Goal: Check status: Check status

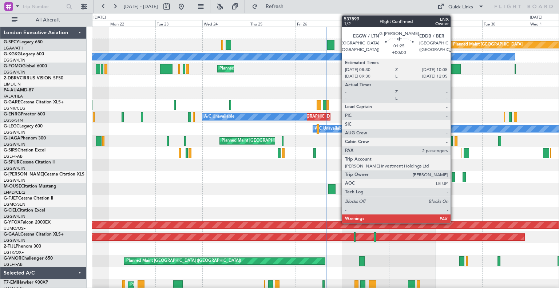
click at [453, 180] on div at bounding box center [452, 177] width 3 height 10
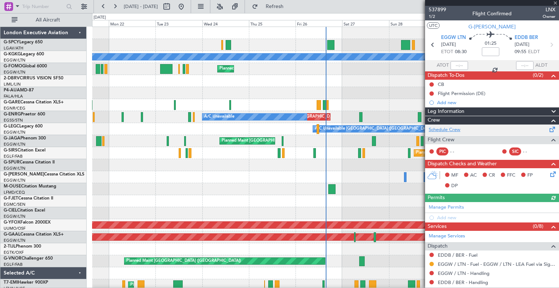
click at [454, 131] on link "Schedule Crew" at bounding box center [444, 129] width 32 height 7
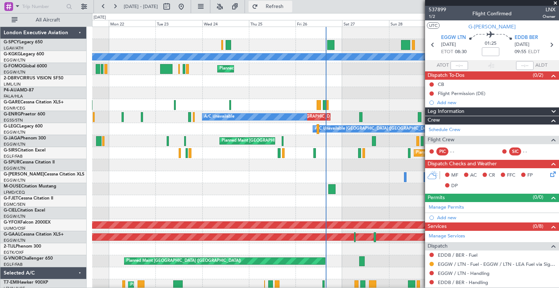
click at [284, 7] on span "Refresh" at bounding box center [274, 6] width 31 height 5
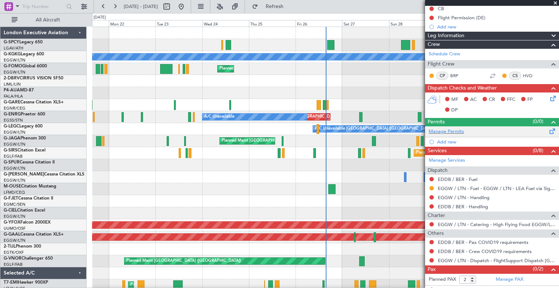
scroll to position [77, 0]
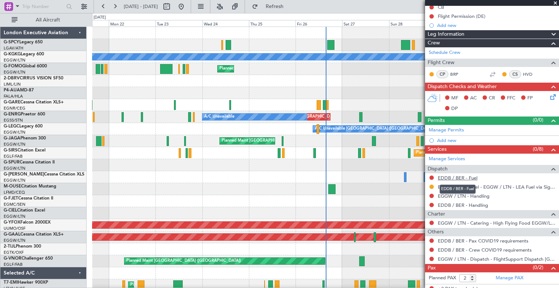
click at [473, 176] on link "EDDB / BER - Fuel" at bounding box center [457, 178] width 40 height 6
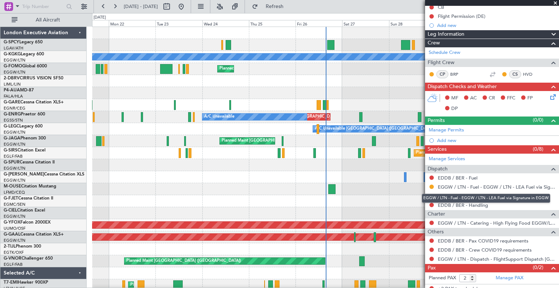
click at [454, 193] on div "EGGW / LTN - Fuel - EGGW / LTN - LEA Fuel via Signature in EGGW" at bounding box center [485, 197] width 128 height 9
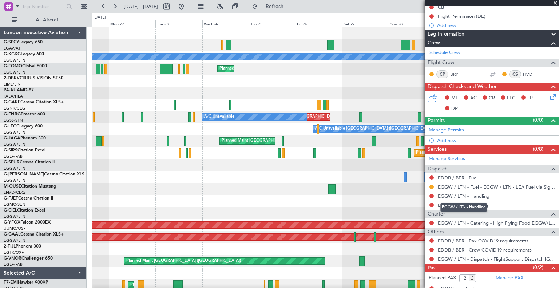
click at [445, 195] on link "EGGW / LTN - Handling" at bounding box center [463, 196] width 52 height 6
click at [467, 205] on link "EDDB / BER - Handling" at bounding box center [462, 205] width 50 height 6
click at [289, 5] on span "Refresh" at bounding box center [274, 6] width 31 height 5
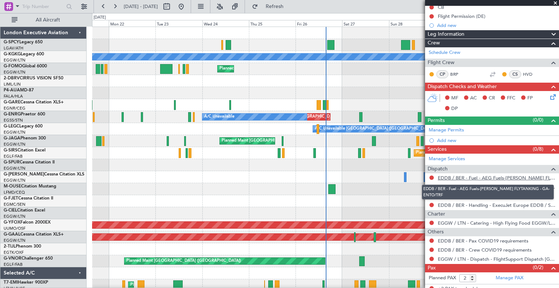
click at [444, 177] on link "EDDB / BER - Fuel - AEG Fuels-[PERSON_NAME] FLYTANKING - GA-ENTO/TRF" at bounding box center [495, 178] width 117 height 6
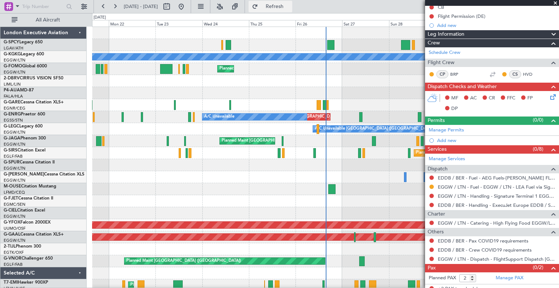
click at [282, 9] on button "Refresh" at bounding box center [270, 7] width 44 height 12
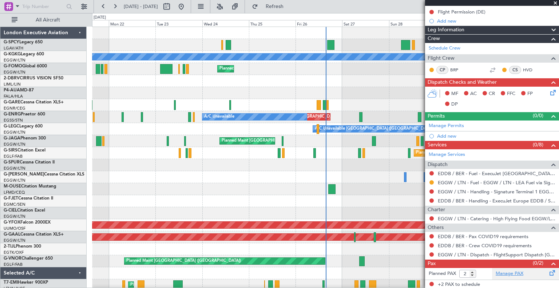
click at [501, 270] on link "Manage PAX" at bounding box center [509, 273] width 28 height 7
click at [288, 4] on span "Refresh" at bounding box center [274, 6] width 31 height 5
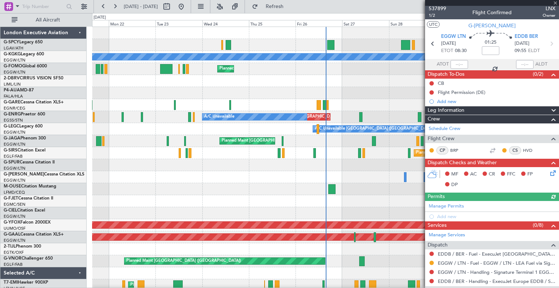
scroll to position [0, 0]
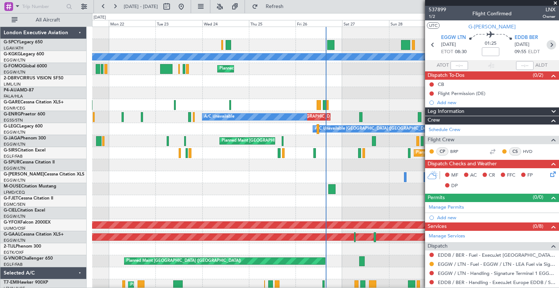
click at [546, 44] on icon at bounding box center [550, 44] width 9 height 9
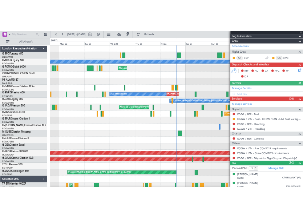
scroll to position [113, 0]
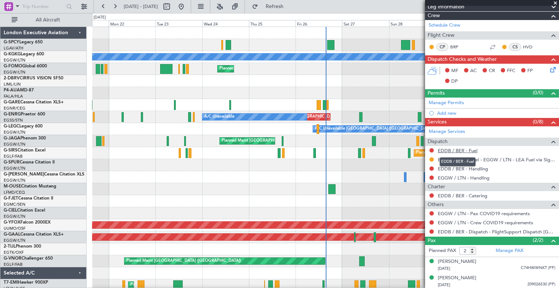
click at [463, 148] on link "EDDB / BER - Fuel" at bounding box center [457, 150] width 40 height 6
click at [292, 11] on button "Refresh" at bounding box center [270, 7] width 44 height 12
click at [451, 169] on link "EDDB / BER - Handling" at bounding box center [462, 168] width 50 height 6
click at [286, 4] on span "Refresh" at bounding box center [274, 6] width 31 height 5
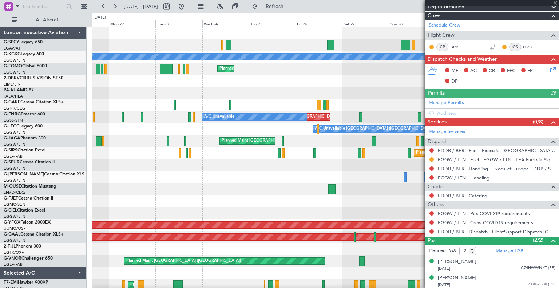
click at [456, 177] on link "EGGW / LTN - Handling" at bounding box center [463, 178] width 52 height 6
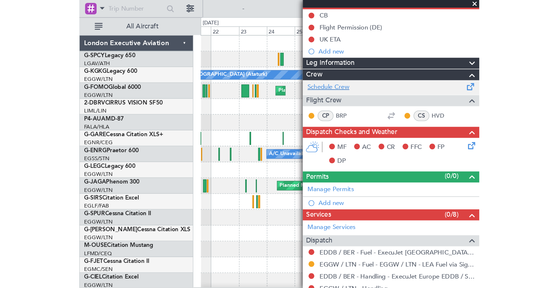
scroll to position [72, 0]
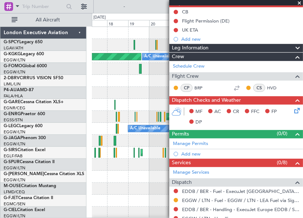
click at [212, 72] on fb-app "[DATE] - [DATE] Refresh Quick Links All Aircraft Planned Maint [GEOGRAPHIC_DATA…" at bounding box center [176, 111] width 353 height 213
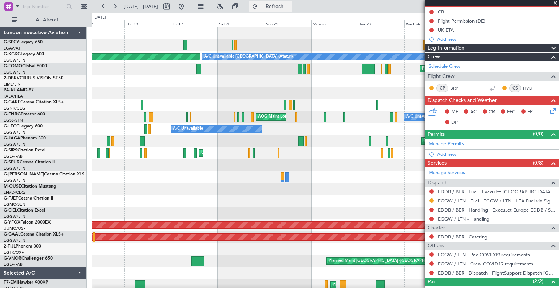
click at [290, 4] on span "Refresh" at bounding box center [274, 6] width 31 height 5
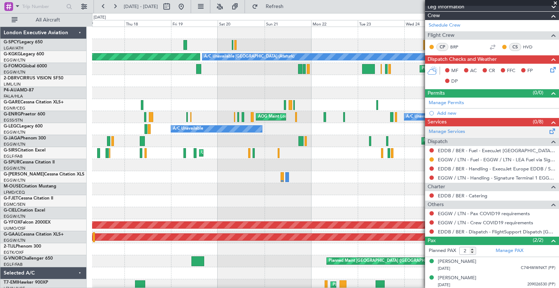
scroll to position [0, 0]
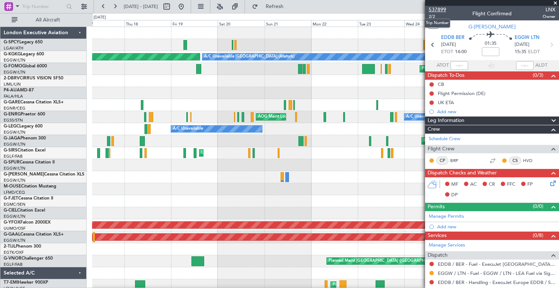
click at [440, 9] on span "537899" at bounding box center [436, 10] width 17 height 8
click at [292, 11] on button "Refresh" at bounding box center [270, 7] width 44 height 12
click at [436, 9] on span "537899" at bounding box center [436, 10] width 17 height 8
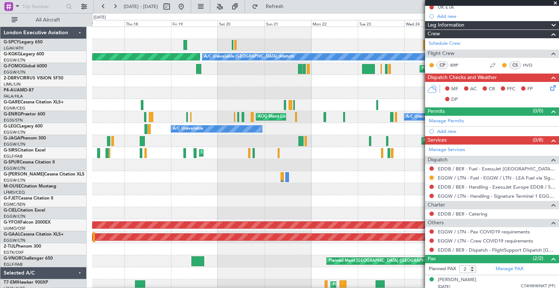
scroll to position [113, 0]
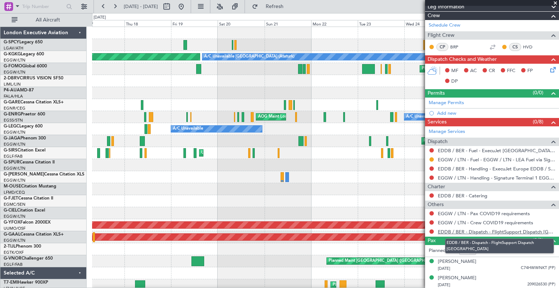
click at [474, 229] on link "EDDB / BER - Dispatch - FlightSupport Dispatch [GEOGRAPHIC_DATA]" at bounding box center [495, 231] width 117 height 6
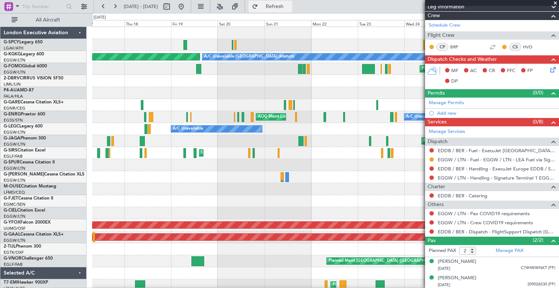
click at [290, 7] on span "Refresh" at bounding box center [274, 6] width 31 height 5
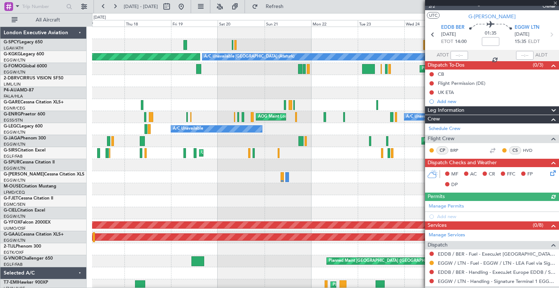
scroll to position [0, 0]
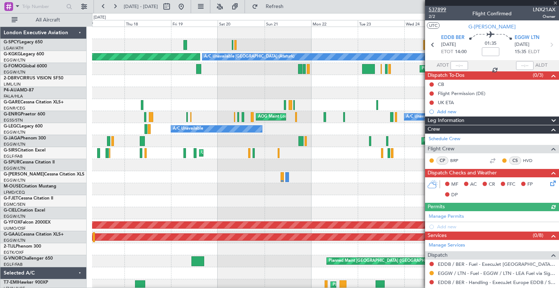
click at [442, 8] on span "537899" at bounding box center [436, 10] width 17 height 8
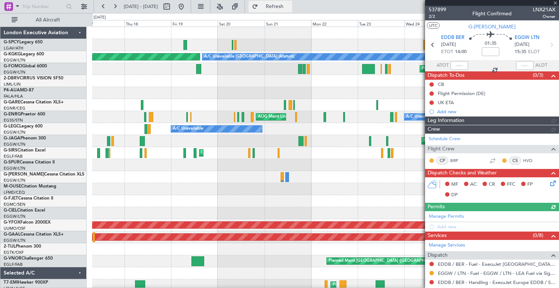
click at [290, 8] on span "Refresh" at bounding box center [274, 6] width 31 height 5
